Goal: Task Accomplishment & Management: Complete application form

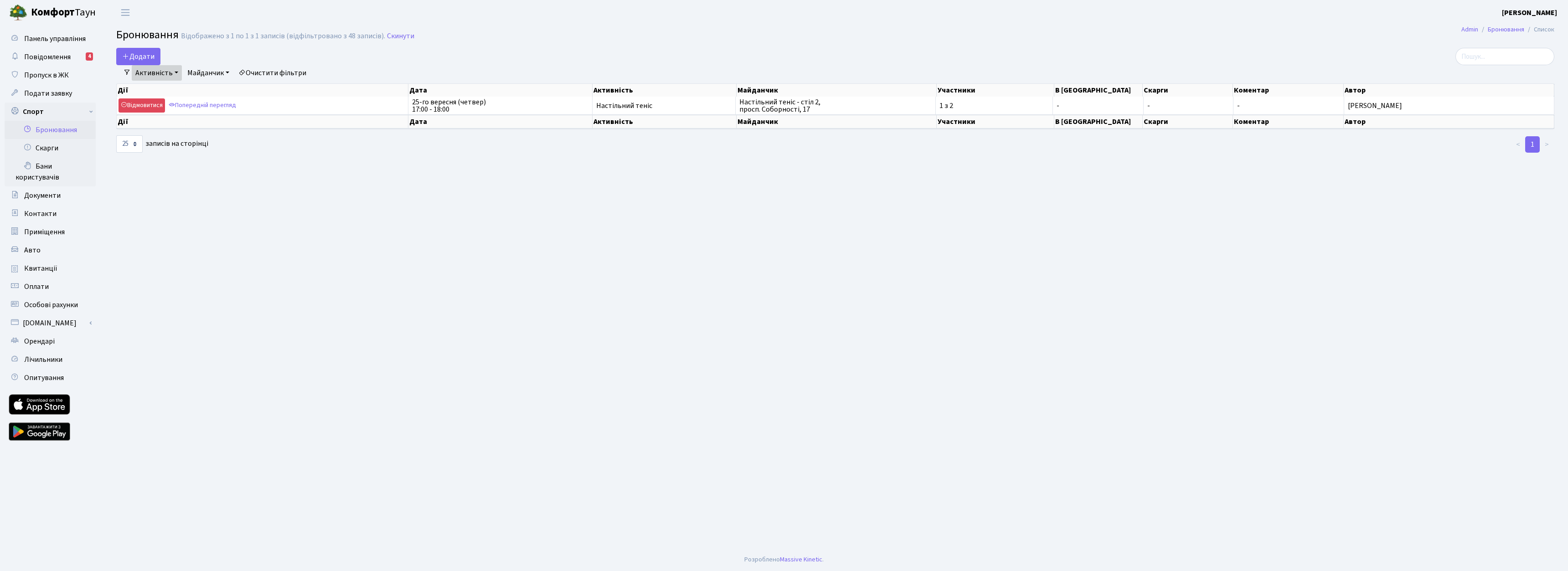
select select "25"
click at [133, 65] on link "Активність" at bounding box center [156, 72] width 50 height 15
click at [136, 60] on button "Додати" at bounding box center [138, 57] width 44 height 17
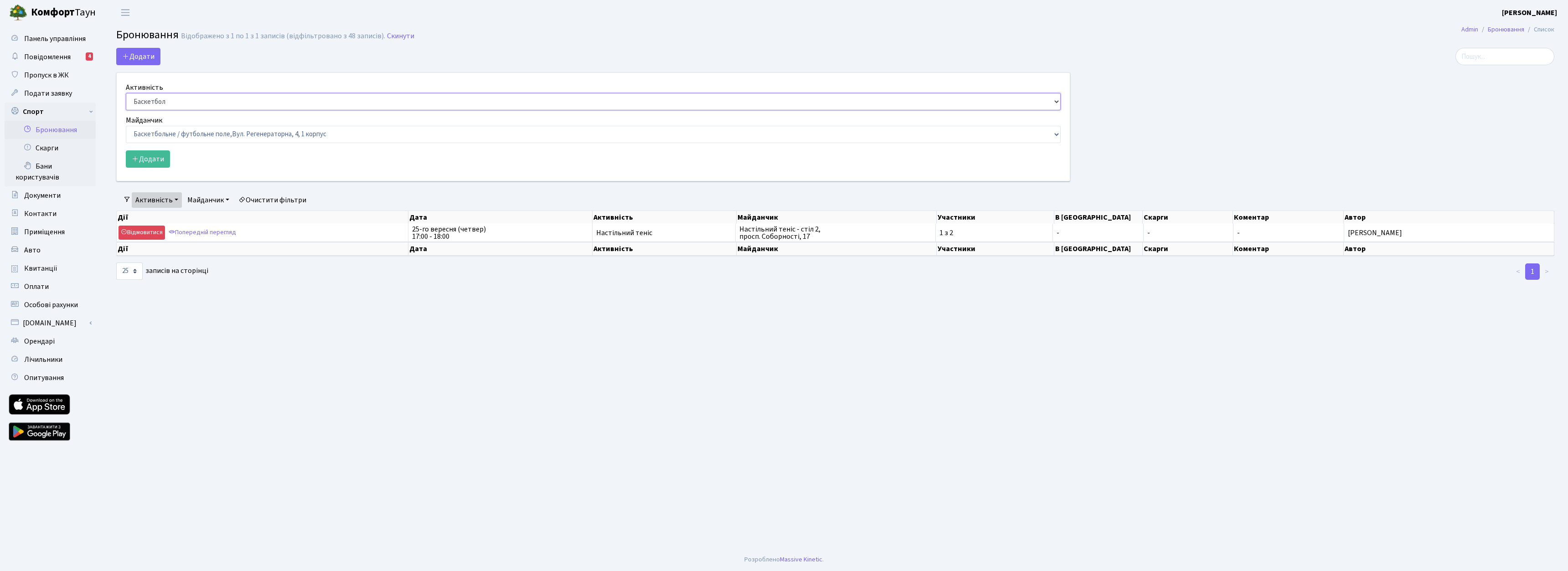
click at [191, 105] on select "Баскетбол Волейбол Йога Катання на роликах Настільний теніс Теніс Футбол Фітнес" at bounding box center [593, 102] width 935 height 17
select select "7"
click at [126, 93] on select "Баскетбол Волейбол Йога Катання на роликах Настільний теніс Теніс Футбол Фітнес" at bounding box center [593, 102] width 935 height 17
click at [174, 137] on select "Баскетбольне / футбольне поле, Вул. Регенераторна, 4, 1 корпус Баскетбольне пол…" at bounding box center [593, 135] width 935 height 17
select select "13"
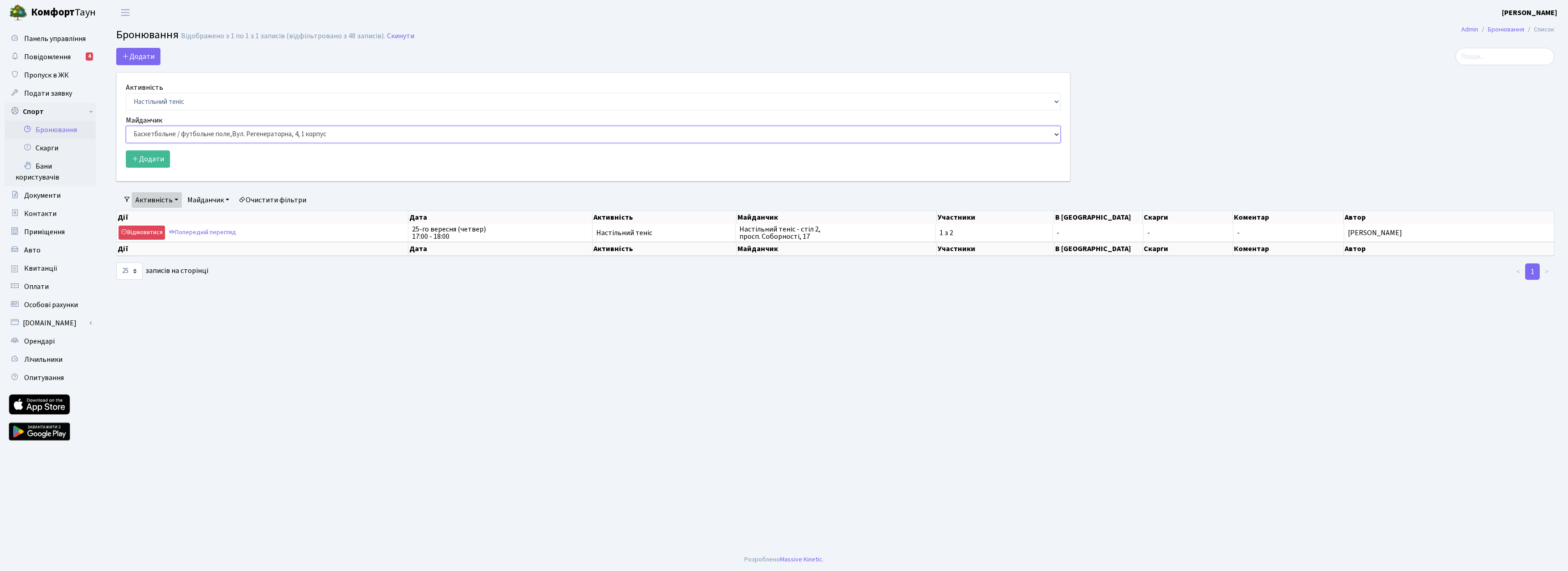
click at [126, 126] on select "Баскетбольне / футбольне поле, Вул. Регенераторна, 4, 1 корпус Баскетбольне пол…" at bounding box center [593, 135] width 935 height 17
click at [153, 162] on button "Додати" at bounding box center [148, 159] width 44 height 17
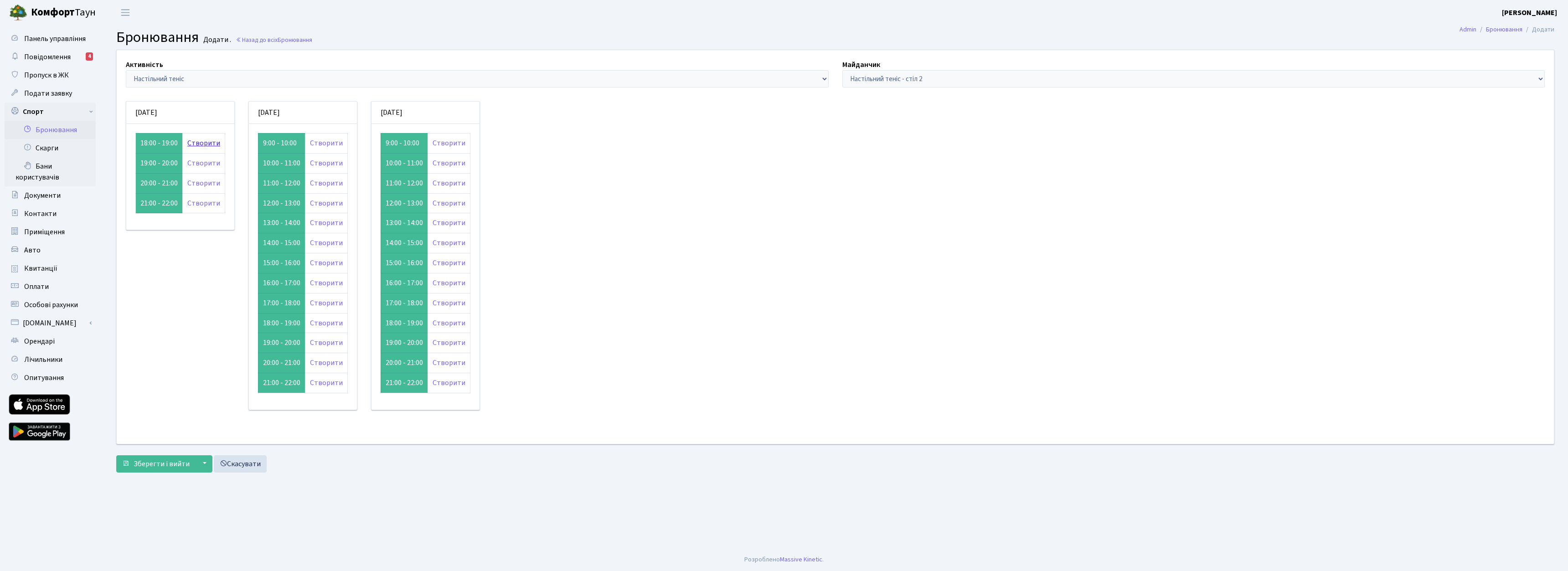
click at [200, 139] on link "Створити" at bounding box center [204, 143] width 33 height 10
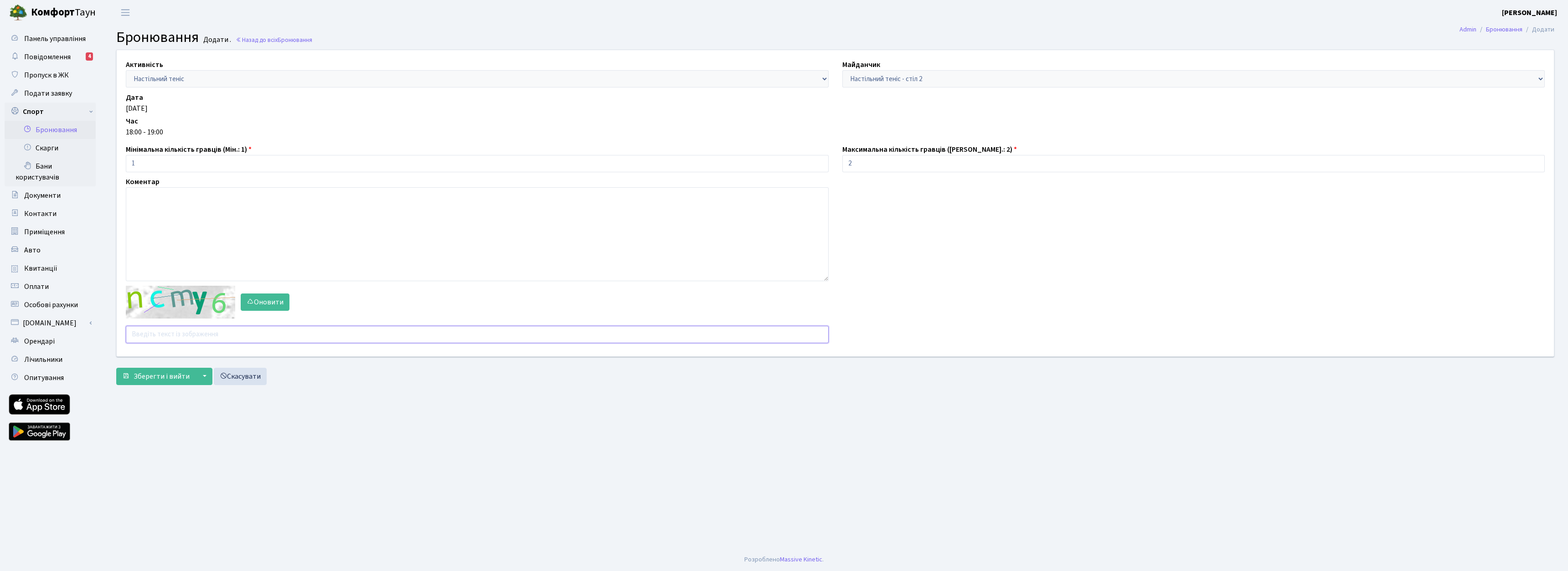
click at [194, 338] on input "text" at bounding box center [477, 334] width 703 height 17
type input "а"
type input "f"
type input "g3f7f"
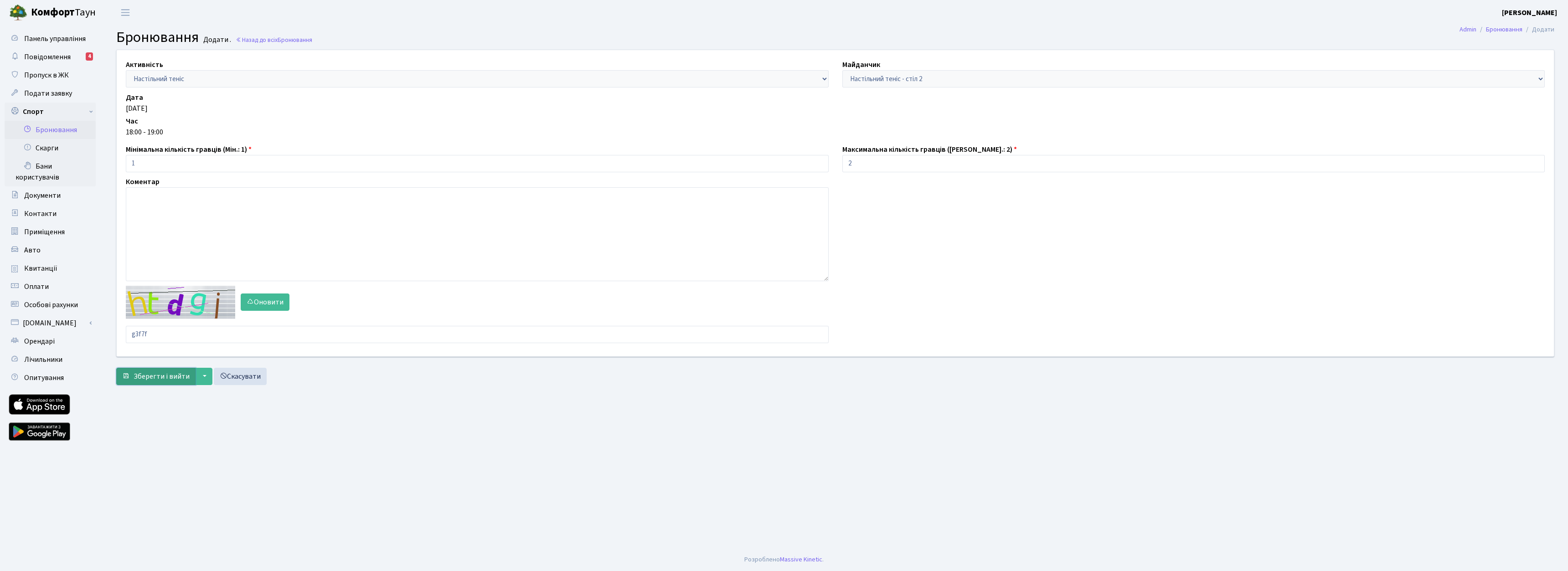
click at [175, 380] on span "Зберегти і вийти" at bounding box center [161, 376] width 56 height 10
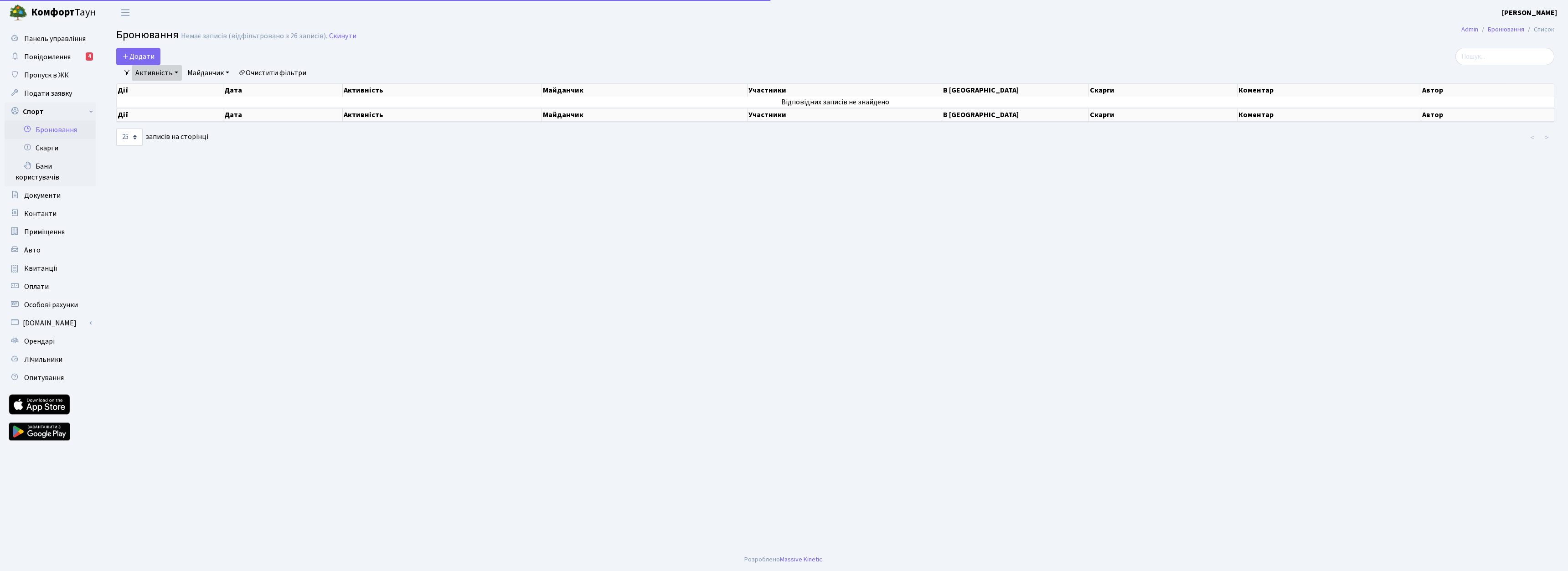
select select "25"
